Goal: Check status: Check status

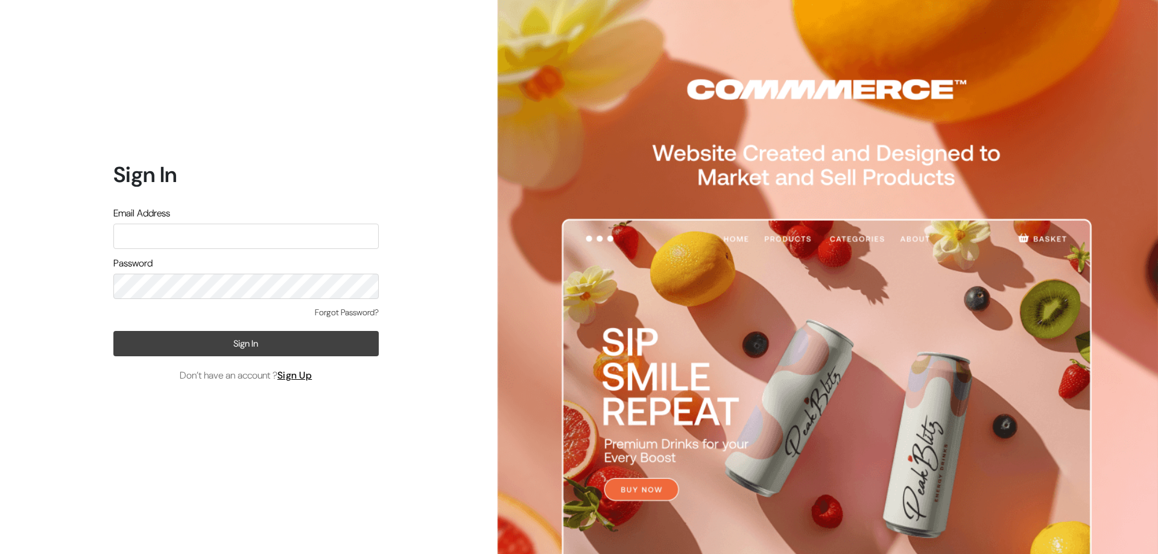
type input "refreshub@yahoo.com"
click at [234, 337] on button "Sign In" at bounding box center [245, 343] width 265 height 25
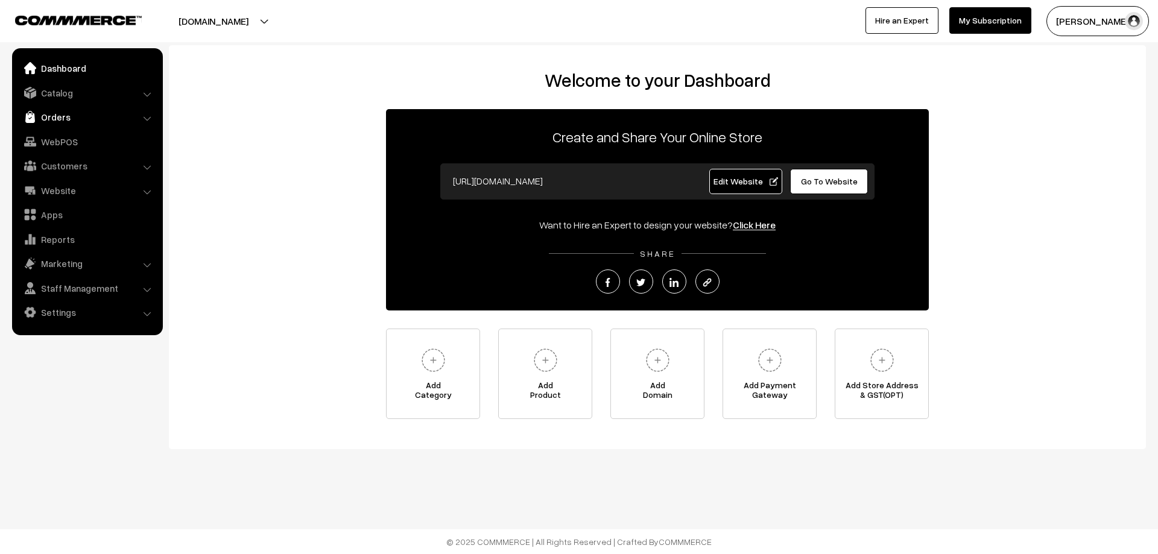
click at [56, 123] on link "Orders" at bounding box center [86, 117] width 143 height 22
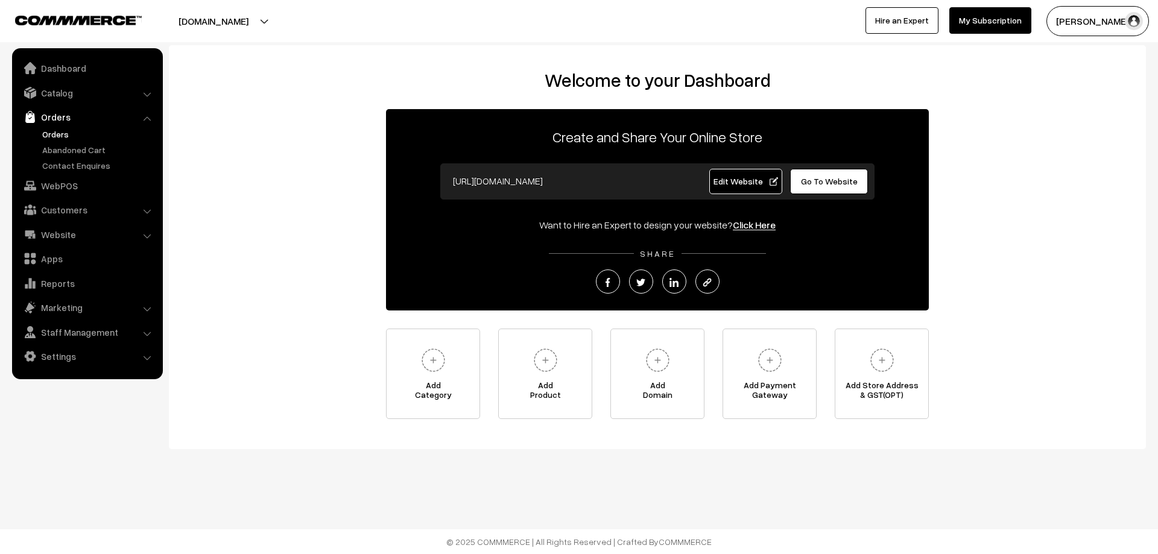
click at [57, 137] on link "Orders" at bounding box center [98, 134] width 119 height 13
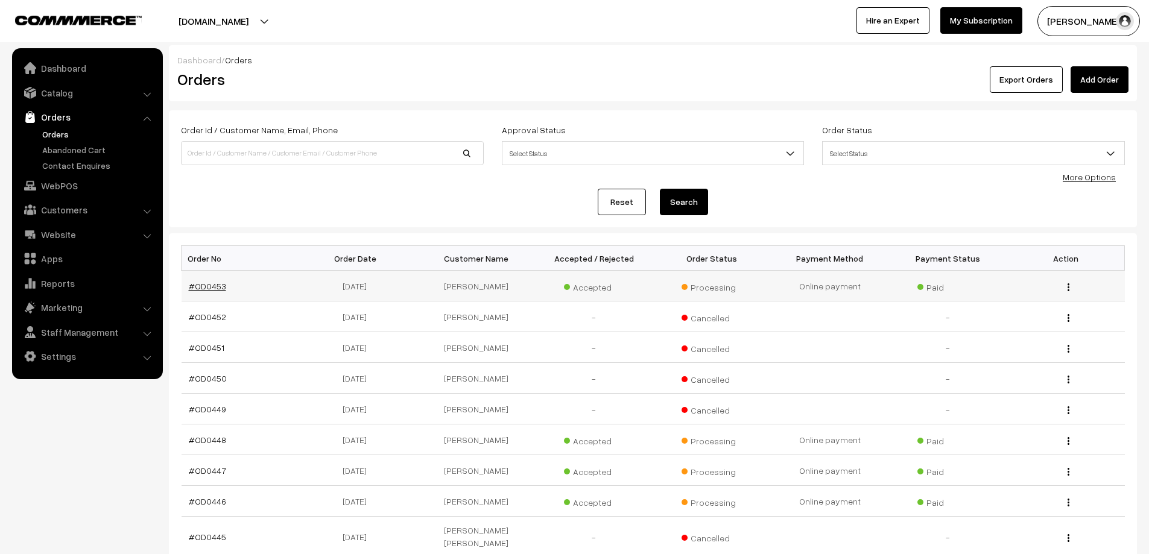
click at [205, 290] on link "#OD0453" at bounding box center [207, 286] width 37 height 10
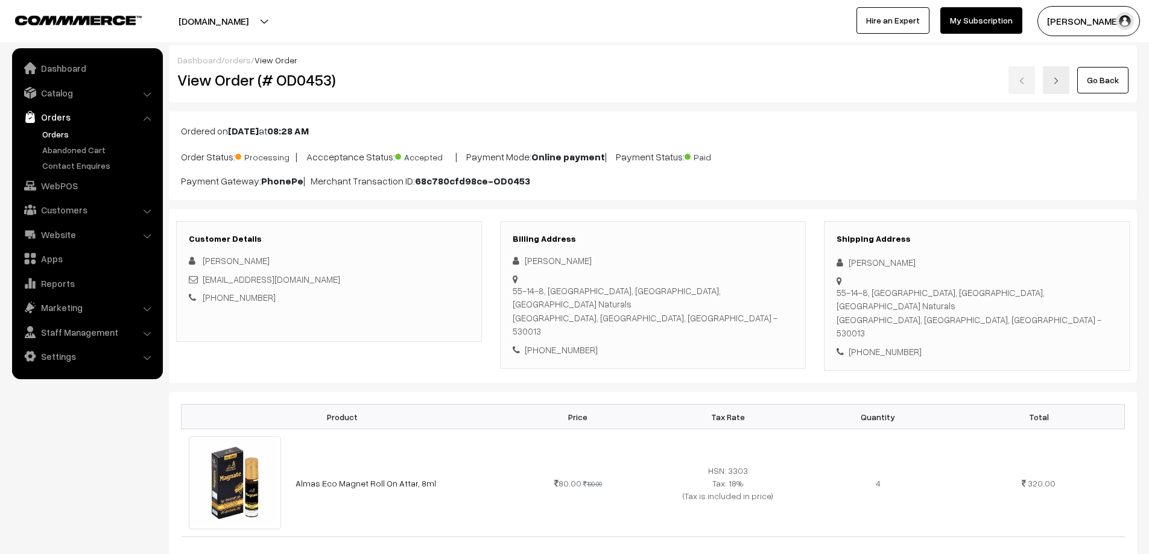
click at [54, 132] on link "Orders" at bounding box center [98, 134] width 119 height 13
